Goal: Task Accomplishment & Management: Manage account settings

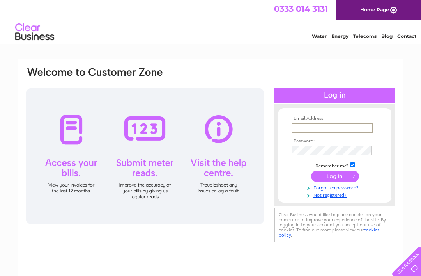
click at [330, 130] on input "text" at bounding box center [332, 127] width 81 height 9
type input "[EMAIL_ADDRESS][DOMAIN_NAME]"
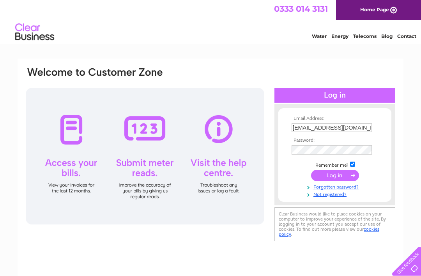
click at [335, 176] on input "submit" at bounding box center [335, 175] width 48 height 11
click at [346, 176] on input "submit" at bounding box center [335, 175] width 48 height 11
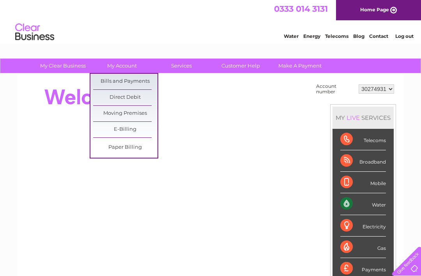
click at [122, 77] on link "Bills and Payments" at bounding box center [125, 82] width 64 height 16
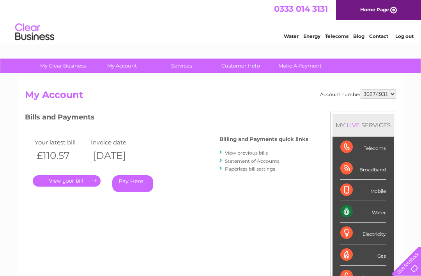
click at [76, 177] on link "." at bounding box center [67, 180] width 68 height 11
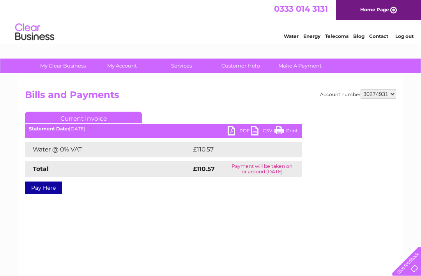
click at [237, 136] on link "PDF" at bounding box center [239, 131] width 23 height 11
